Goal: Information Seeking & Learning: Learn about a topic

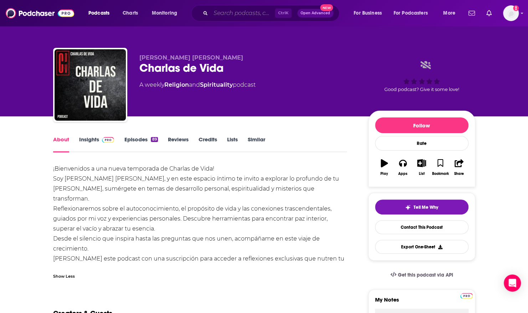
click at [255, 12] on input "Search podcasts, credits, & more..." at bounding box center [243, 12] width 64 height 11
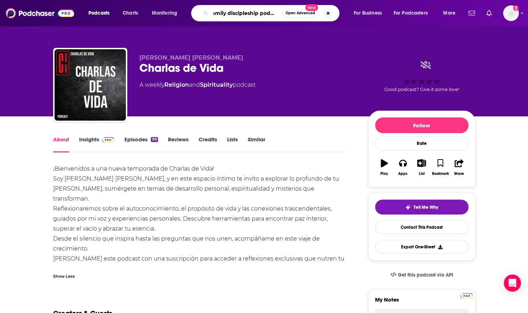
type input "family discipleship podcast"
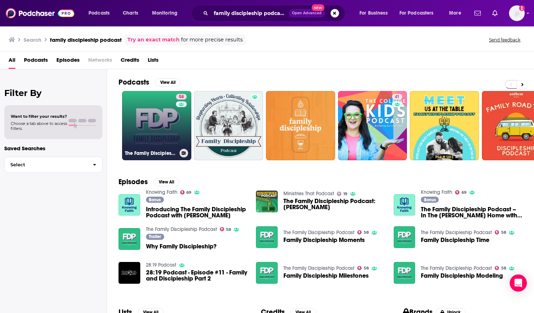
click at [136, 96] on link "58 The Family Discipleship Podcast" at bounding box center [156, 125] width 69 height 69
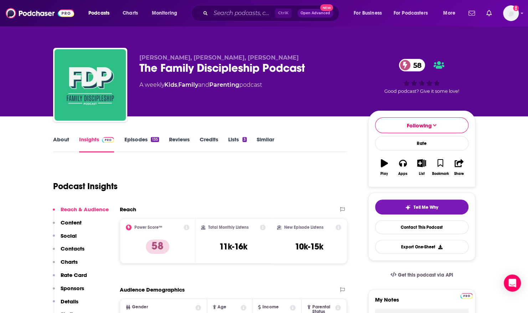
click at [131, 138] on link "Episodes 135" at bounding box center [141, 144] width 35 height 16
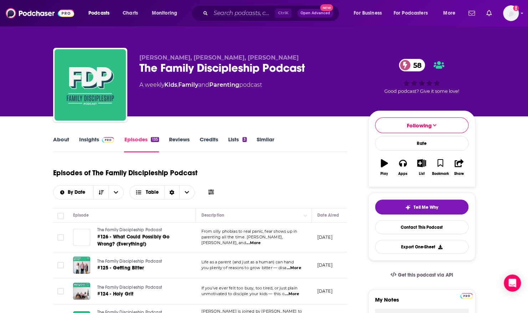
click at [261, 240] on span "...More" at bounding box center [254, 243] width 14 height 6
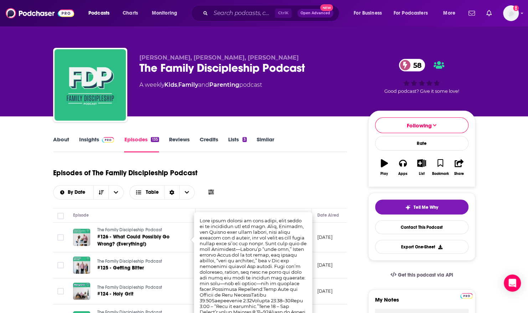
click at [63, 139] on link "About" at bounding box center [61, 144] width 16 height 16
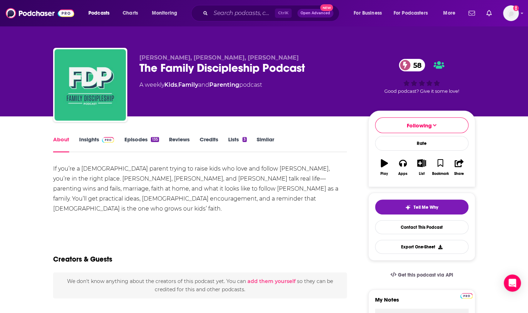
click at [113, 167] on div "If you’re a [DEMOGRAPHIC_DATA] parent trying to raise kids who love and follow …" at bounding box center [200, 189] width 294 height 50
click at [59, 164] on div "If you’re a [DEMOGRAPHIC_DATA] parent trying to raise kids who love and follow …" at bounding box center [200, 189] width 294 height 50
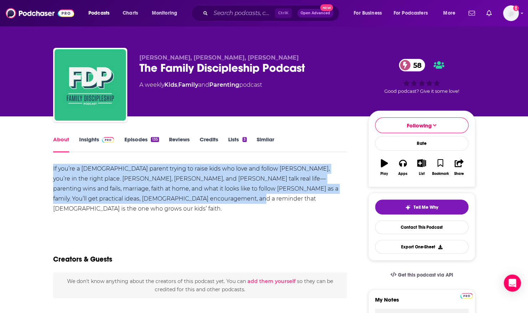
drag, startPoint x: 53, startPoint y: 168, endPoint x: 148, endPoint y: 200, distance: 100.7
click at [148, 200] on div "If you’re a [DEMOGRAPHIC_DATA] parent trying to raise kids who love and follow …" at bounding box center [200, 189] width 294 height 50
copy div "If you’re a [DEMOGRAPHIC_DATA] parent trying to raise kids who love and follow …"
click at [134, 138] on link "Episodes 135" at bounding box center [141, 144] width 35 height 16
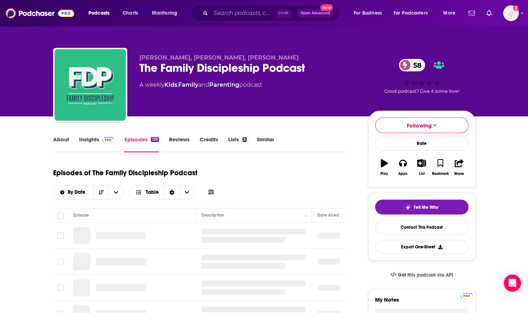
click at [134, 138] on link "Episodes 135" at bounding box center [141, 144] width 35 height 16
click at [87, 138] on link "Insights" at bounding box center [96, 144] width 35 height 16
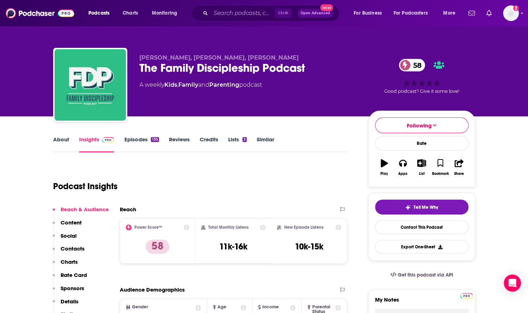
click at [141, 138] on link "Episodes 135" at bounding box center [141, 144] width 35 height 16
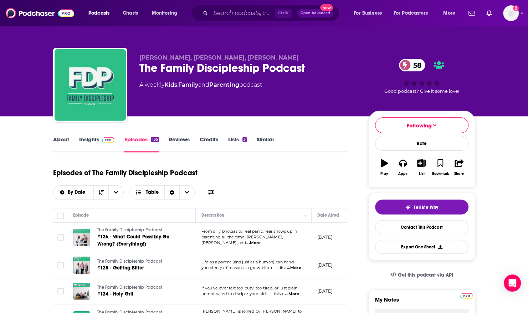
click at [91, 139] on link "Insights" at bounding box center [96, 144] width 35 height 16
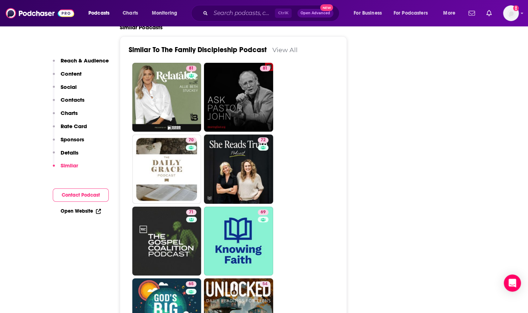
scroll to position [1236, 0]
